Goal: Check status: Check status

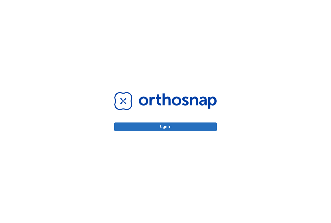
click at [172, 126] on button "Sign in" at bounding box center [165, 127] width 102 height 9
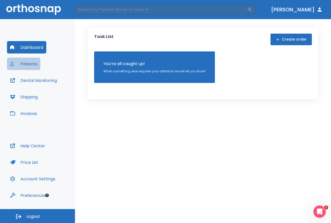
click at [36, 65] on button "Patients" at bounding box center [23, 64] width 33 height 12
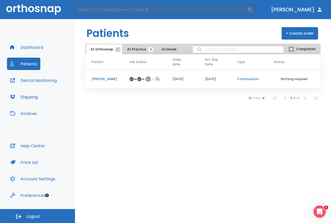
click at [108, 79] on p "[PERSON_NAME]" at bounding box center [105, 79] width 26 height 5
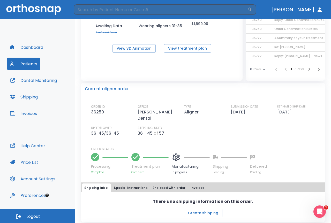
scroll to position [104, 0]
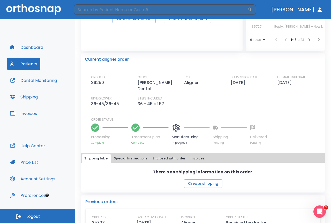
click at [302, 74] on div "Current aligner order ORDER ID 36250 OFFICE [PERSON_NAME] Dental TYPE Aligner S…" at bounding box center [203, 99] width 244 height 92
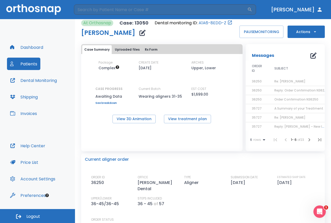
scroll to position [0, 0]
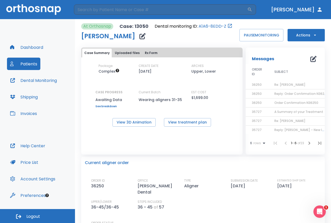
click at [32, 66] on button "Patients" at bounding box center [23, 64] width 33 height 12
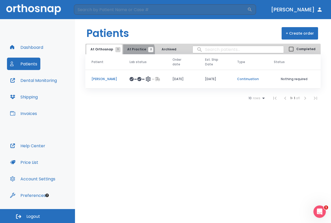
click at [137, 51] on span "At Practice 2" at bounding box center [139, 49] width 24 height 5
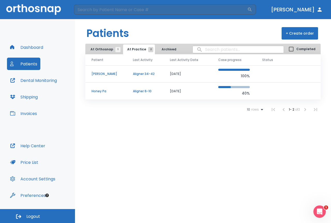
click at [110, 74] on p "[PERSON_NAME]" at bounding box center [106, 74] width 29 height 5
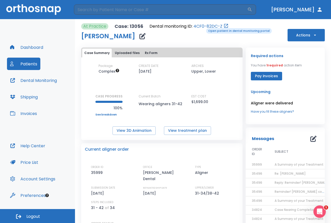
click at [203, 28] on link "4CF0-82DC-Z" at bounding box center [208, 26] width 29 height 6
click at [25, 65] on button "Patients" at bounding box center [23, 64] width 33 height 12
